Goal: Task Accomplishment & Management: Manage account settings

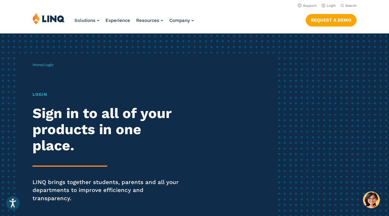
click at [313, 80] on div "Home / Login Login Sign in to all of your products in one place. LINQ brings to…" at bounding box center [194, 140] width 389 height 215
click at [328, 7] on link "Login" at bounding box center [329, 6] width 14 height 4
click at [330, 7] on link "Login" at bounding box center [329, 6] width 14 height 4
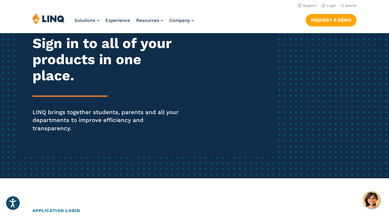
scroll to position [10, 0]
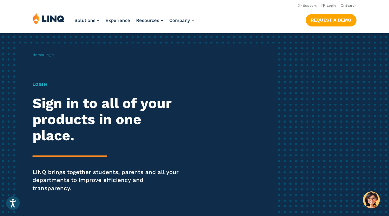
click at [101, 125] on h2 "Sign in to all of your products in one place." at bounding box center [108, 119] width 150 height 48
